Goal: Navigation & Orientation: Find specific page/section

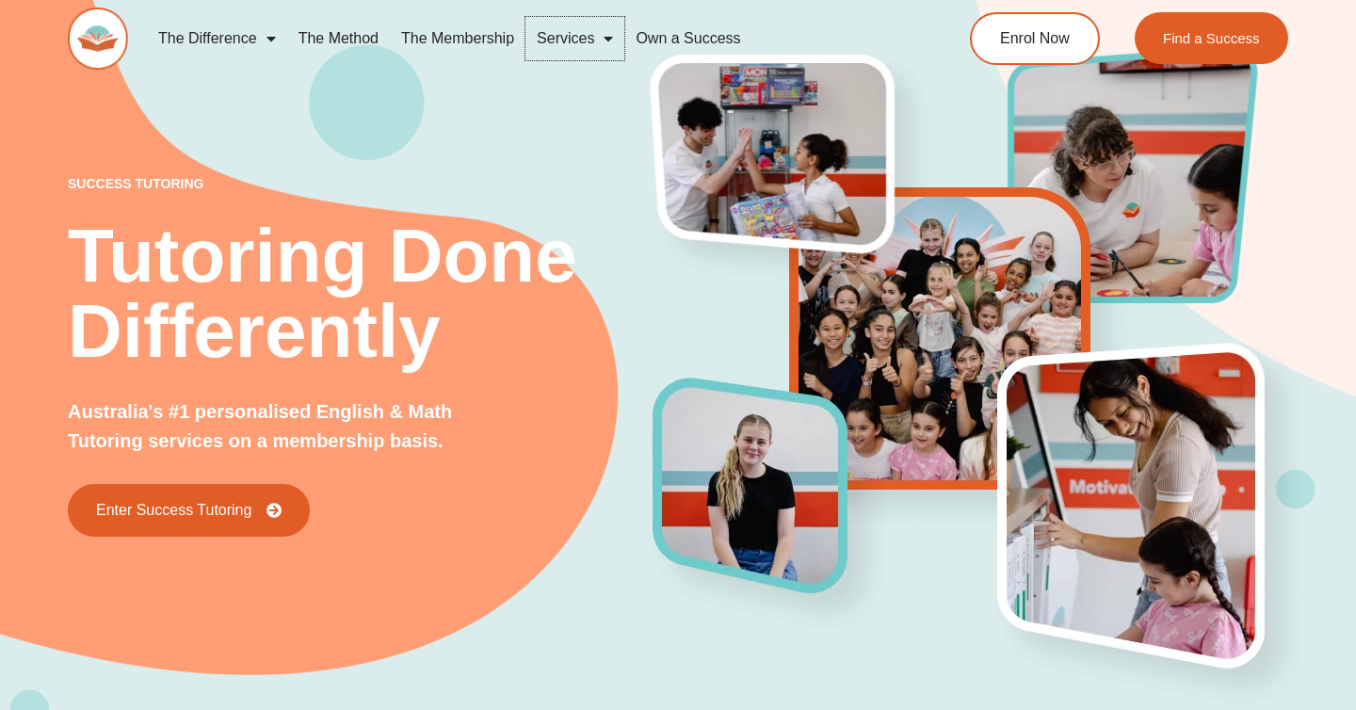
click at [593, 38] on link "Services" at bounding box center [575, 38] width 99 height 43
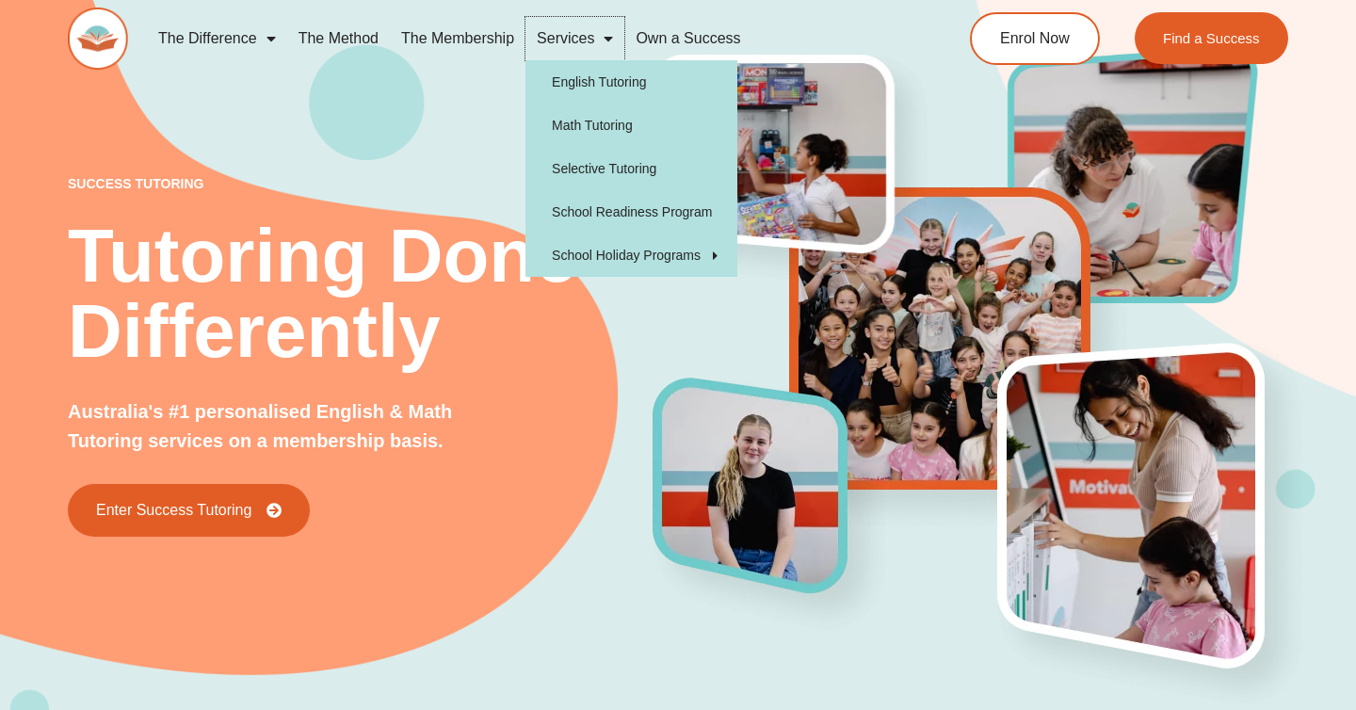
click at [593, 38] on link "Services" at bounding box center [575, 38] width 99 height 43
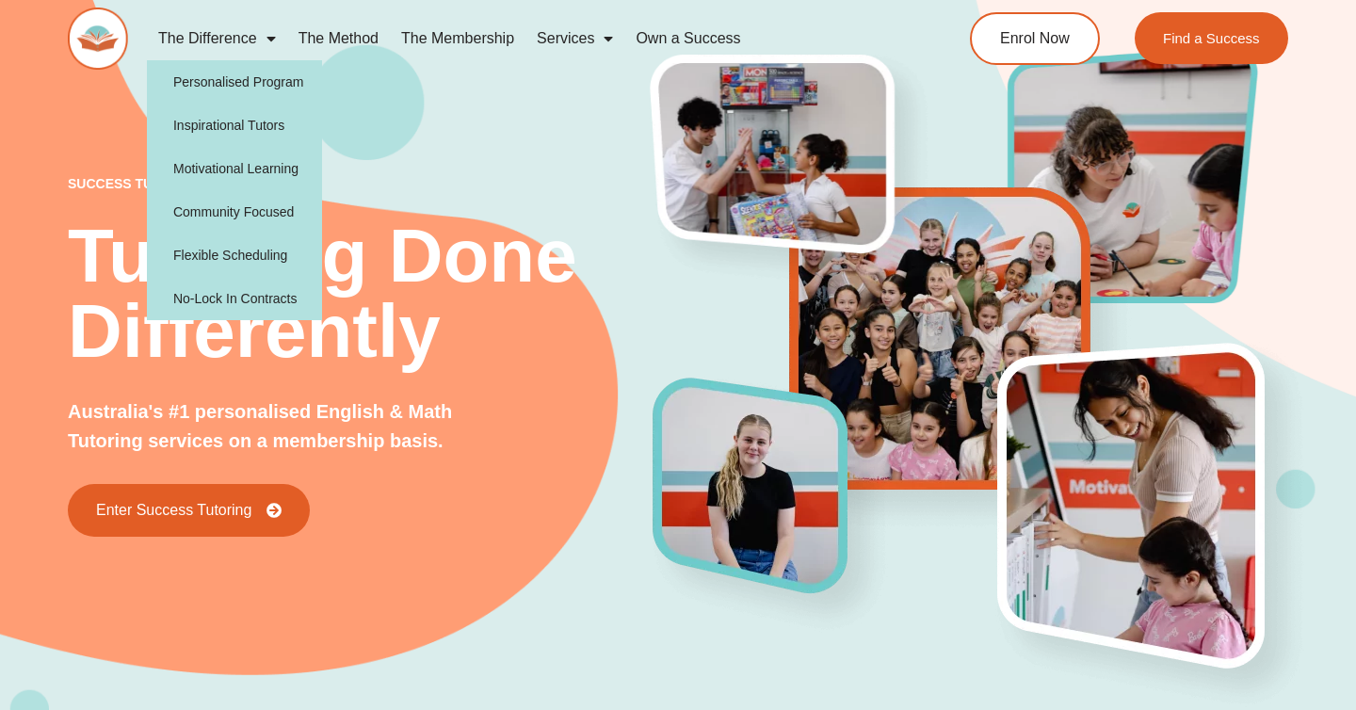
click at [253, 33] on link "The Difference" at bounding box center [217, 38] width 140 height 43
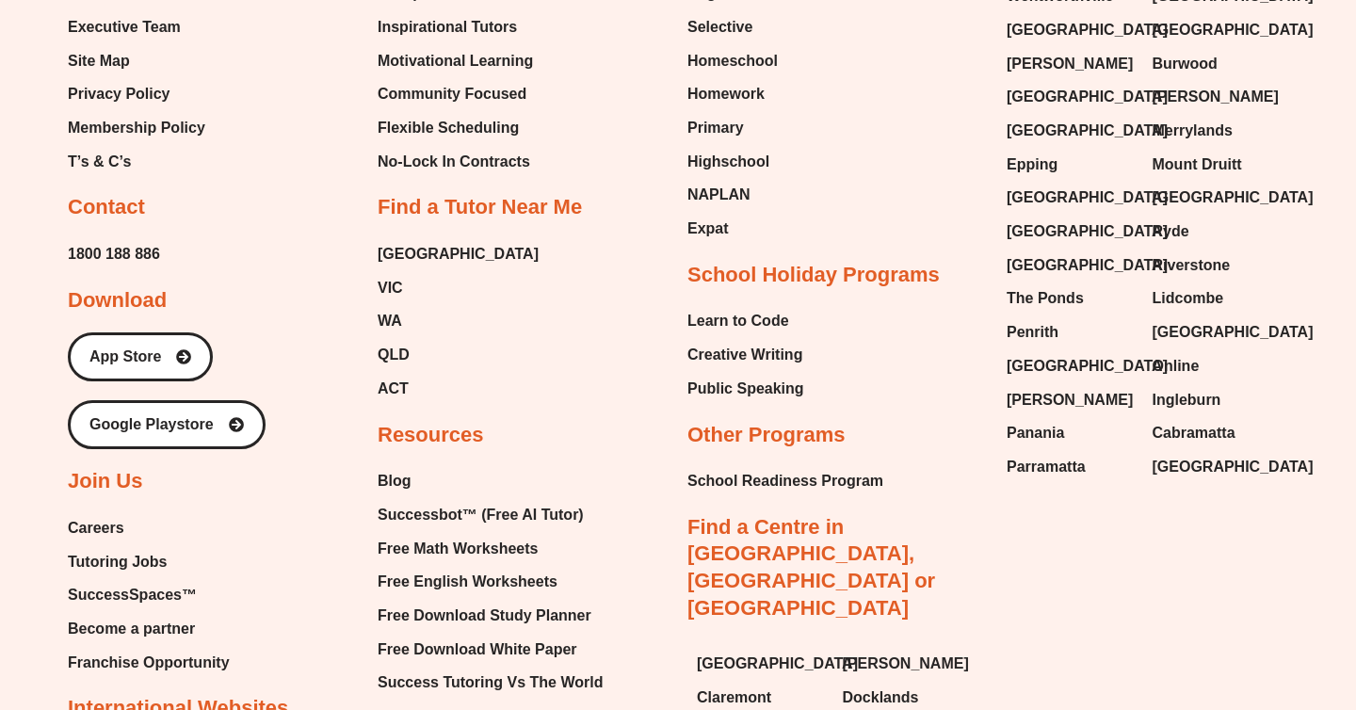
scroll to position [5985, 0]
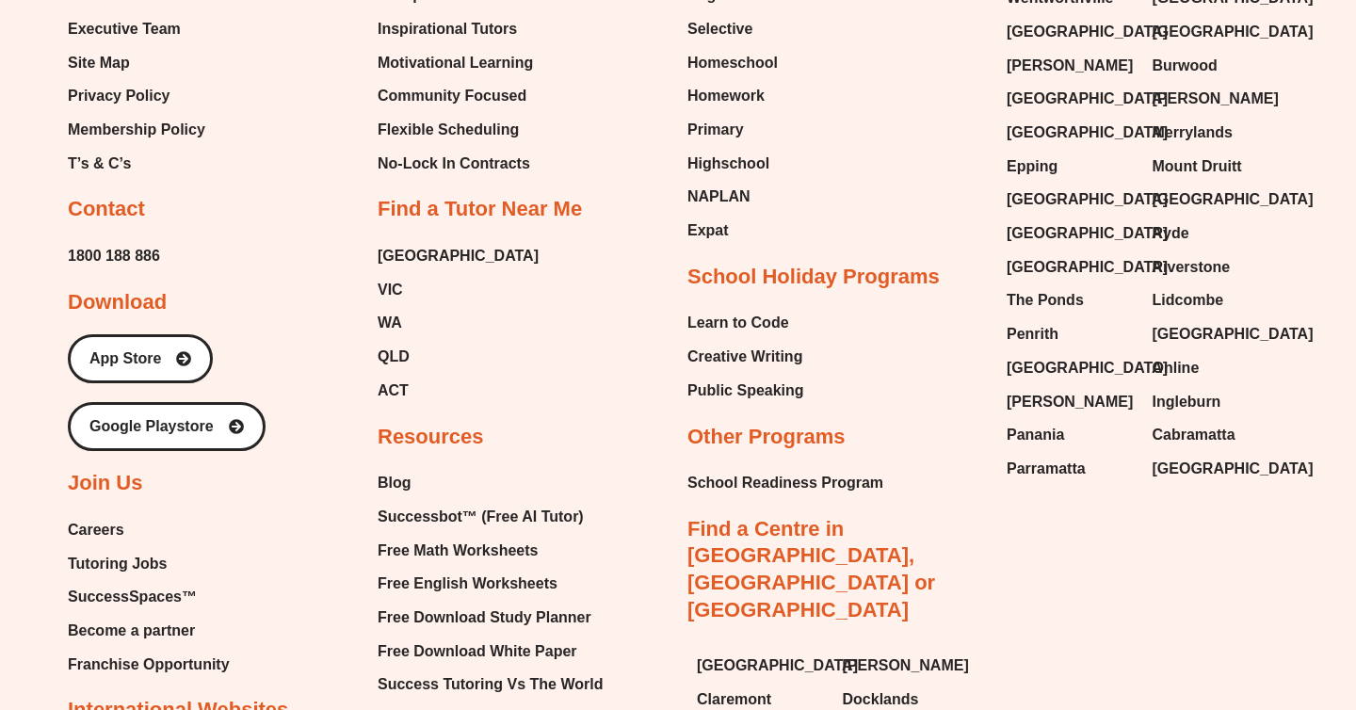
click at [120, 529] on span "Careers" at bounding box center [96, 530] width 57 height 28
